Goal: Task Accomplishment & Management: Complete application form

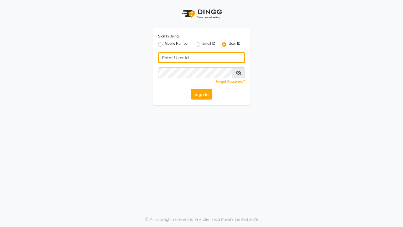
type input "Rimshamakeover123"
click at [202, 93] on button "Sign In" at bounding box center [201, 94] width 21 height 11
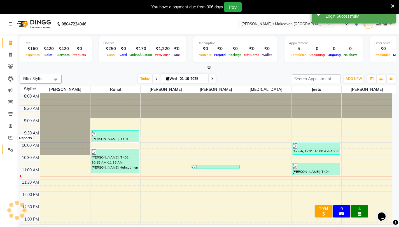
select select "en"
click at [11, 154] on link "Settings" at bounding box center [8, 150] width 13 height 9
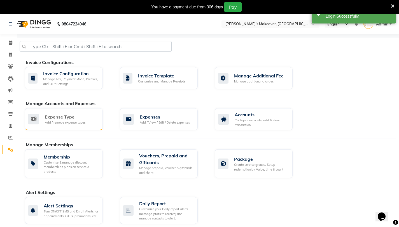
click at [56, 123] on div "Add / remove expense types" at bounding box center [65, 122] width 41 height 5
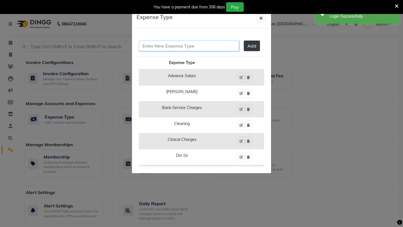
click at [196, 48] on input "text" at bounding box center [189, 46] width 100 height 11
click at [251, 48] on span "Add" at bounding box center [251, 46] width 9 height 6
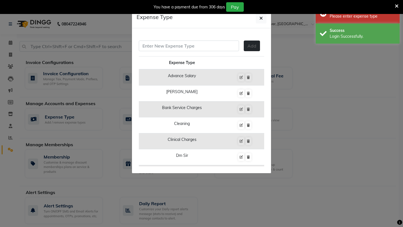
click at [247, 45] on span "Add" at bounding box center [251, 46] width 9 height 6
click at [211, 45] on input "text" at bounding box center [189, 46] width 100 height 11
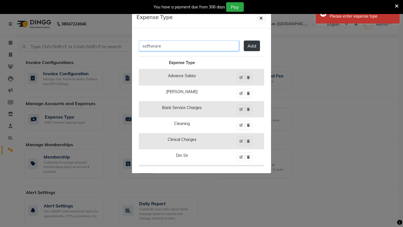
type input "software"
click at [243, 52] on div "software Add" at bounding box center [201, 49] width 125 height 16
click at [244, 50] on button "Add" at bounding box center [252, 46] width 16 height 11
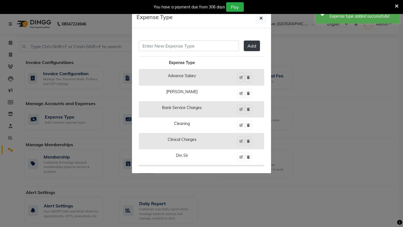
click at [88, 91] on ngb-modal-window "Expense Type Add Expense Type Advance Salary Baba Bank Service Charges Cleaning…" at bounding box center [201, 113] width 403 height 227
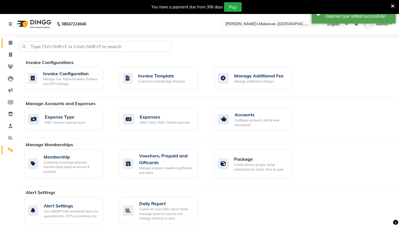
click at [7, 41] on span at bounding box center [11, 43] width 10 height 6
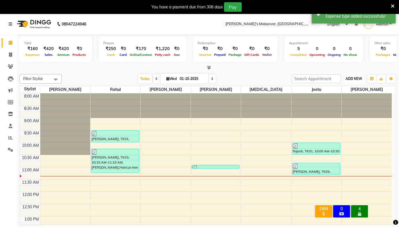
click at [349, 77] on span "ADD NEW" at bounding box center [353, 79] width 17 height 4
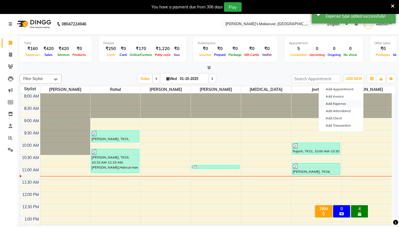
click at [341, 105] on link "Add Expense" at bounding box center [341, 103] width 44 height 7
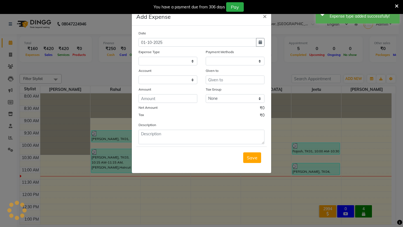
select select "1"
select select "6406"
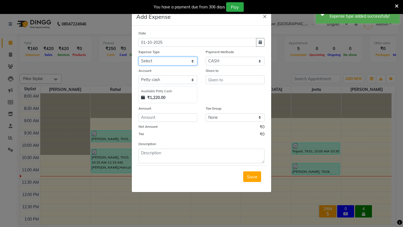
click at [165, 62] on select "Select Advance Salary Baba Bank Service Charges CLEANING Clinical charges DM SI…" at bounding box center [168, 61] width 59 height 9
select select "25088"
click at [139, 57] on select "Select Advance Salary Baba Bank Service Charges CLEANING Clinical charges DM SI…" at bounding box center [168, 61] width 59 height 9
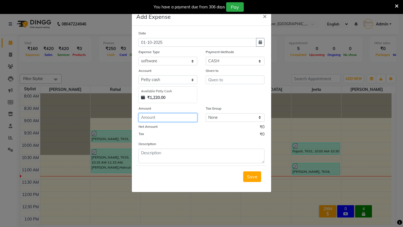
click at [174, 121] on input "number" at bounding box center [168, 117] width 59 height 9
type input "4000"
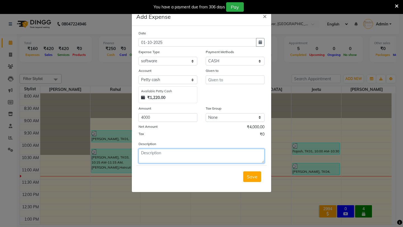
click at [184, 156] on textarea at bounding box center [202, 156] width 126 height 15
type textarea "by [PERSON_NAME]"
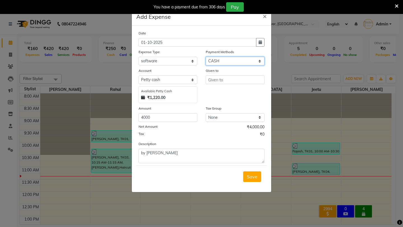
click at [241, 63] on select "Select CASH UPI Coupon PhonePe Points Gift Card Wallet CARD Prepaid Voucher Pac…" at bounding box center [235, 61] width 59 height 9
select select "8"
click at [206, 57] on select "Select CASH UPI Coupon PhonePe Points Gift Card Wallet CARD Prepaid Voucher Pac…" at bounding box center [235, 61] width 59 height 9
select select "6407"
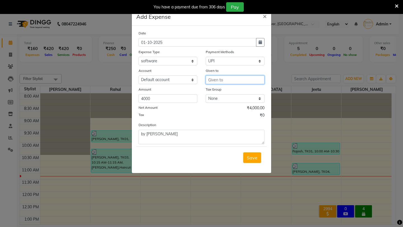
click at [237, 78] on input "text" at bounding box center [235, 80] width 59 height 9
type input "ding"
click at [245, 158] on button "Save" at bounding box center [252, 158] width 18 height 11
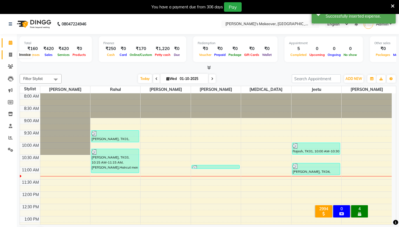
click at [12, 57] on span at bounding box center [11, 55] width 10 height 6
select select "service"
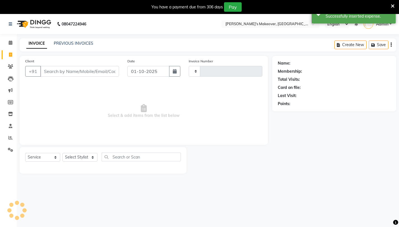
type input "4899"
select select "7317"
click at [11, 42] on icon at bounding box center [11, 43] width 4 height 4
